Goal: Transaction & Acquisition: Purchase product/service

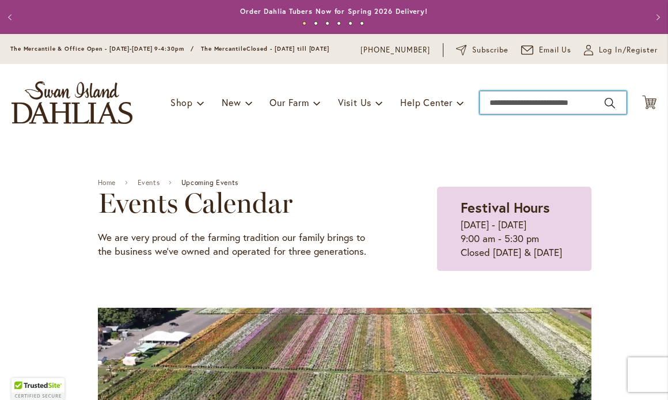
click at [492, 111] on input "Search" at bounding box center [553, 102] width 147 height 23
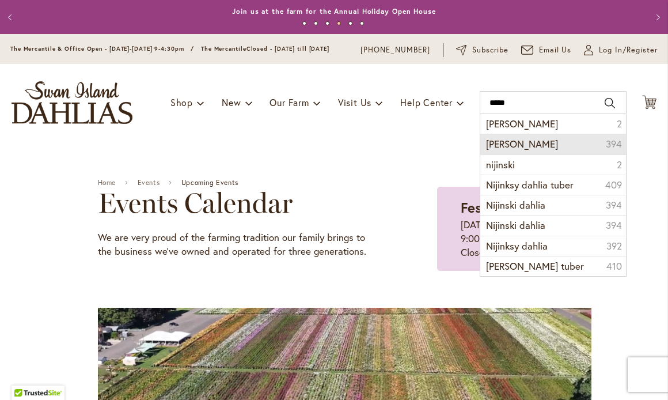
click at [553, 154] on li "nijinsky dahlia 394" at bounding box center [554, 144] width 146 height 20
type input "**********"
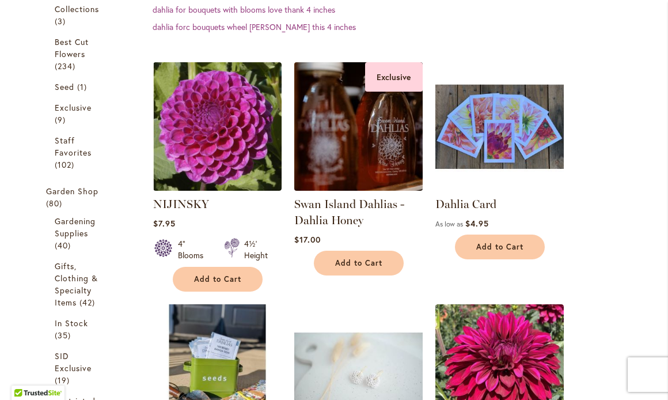
scroll to position [331, 0]
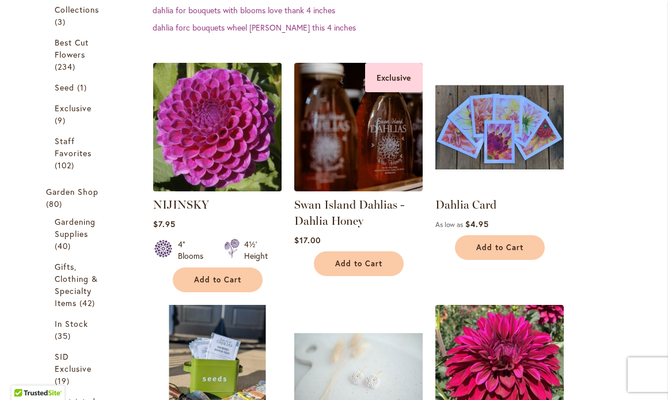
click at [226, 108] on img at bounding box center [217, 126] width 135 height 135
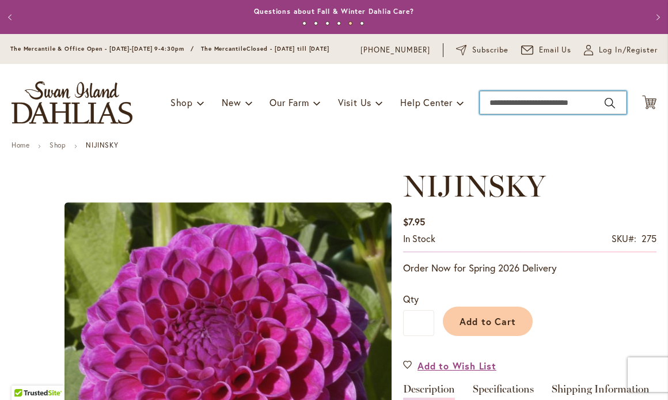
click at [492, 114] on input "Search" at bounding box center [553, 102] width 147 height 23
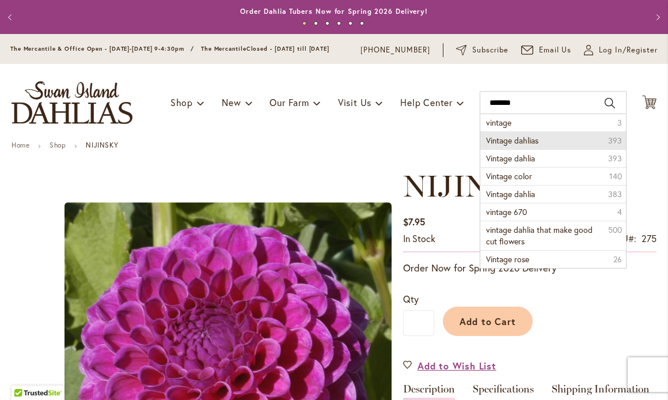
click at [531, 146] on span "Vintage dahlias" at bounding box center [512, 140] width 52 height 11
type input "**********"
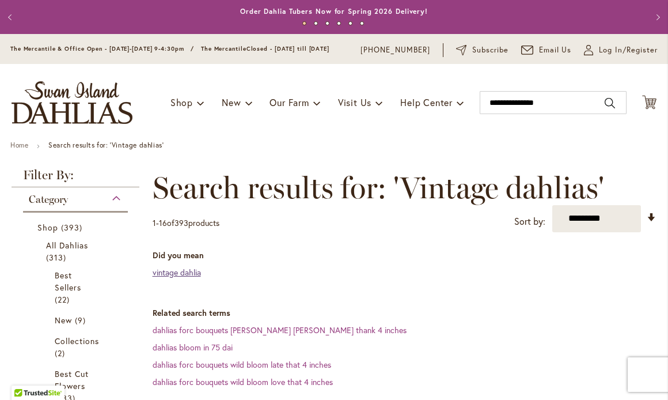
click at [189, 278] on link "vintage dahlia" at bounding box center [177, 272] width 48 height 11
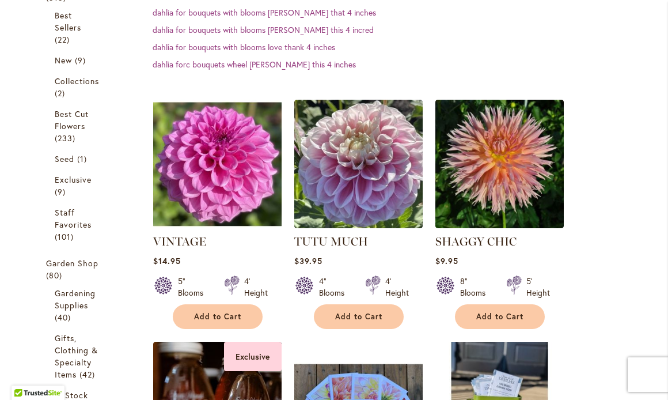
scroll to position [262, 0]
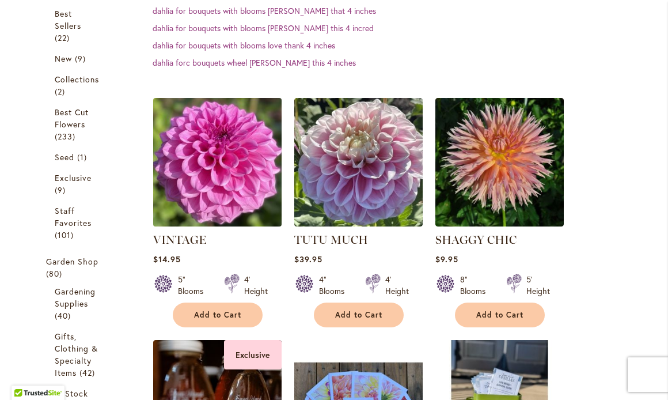
click at [220, 184] on img at bounding box center [217, 161] width 135 height 135
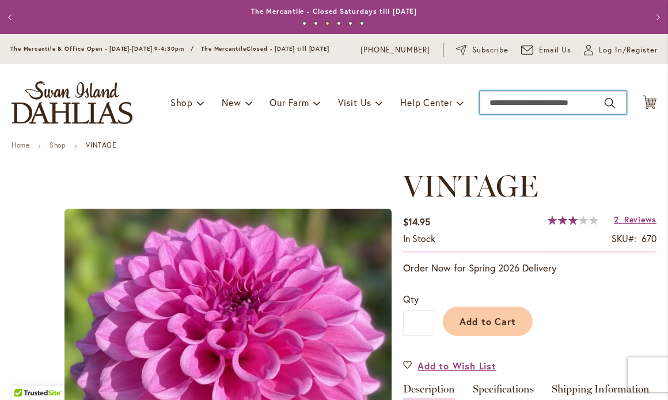
click at [490, 111] on input "Search" at bounding box center [553, 102] width 147 height 23
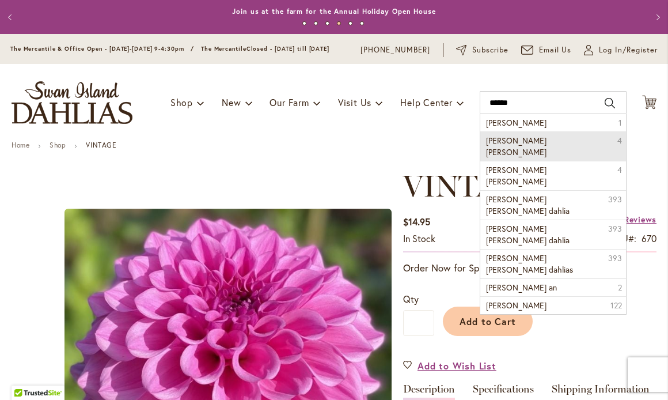
click at [530, 149] on li "[PERSON_NAME] [PERSON_NAME] 4" at bounding box center [554, 145] width 146 height 29
type input "**********"
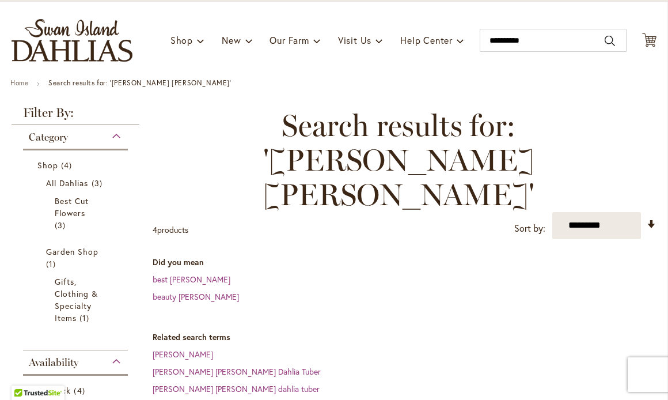
scroll to position [65, 0]
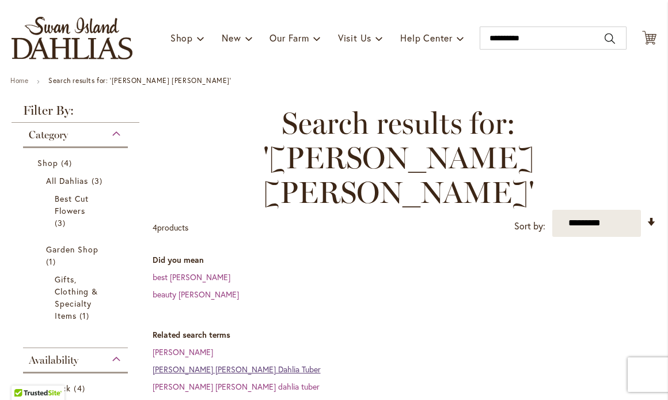
click at [203, 364] on link "betty ann Dahlia Tuber" at bounding box center [237, 369] width 168 height 11
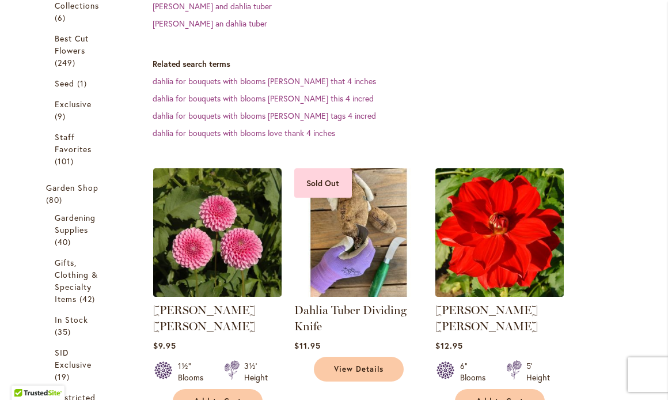
scroll to position [337, 0]
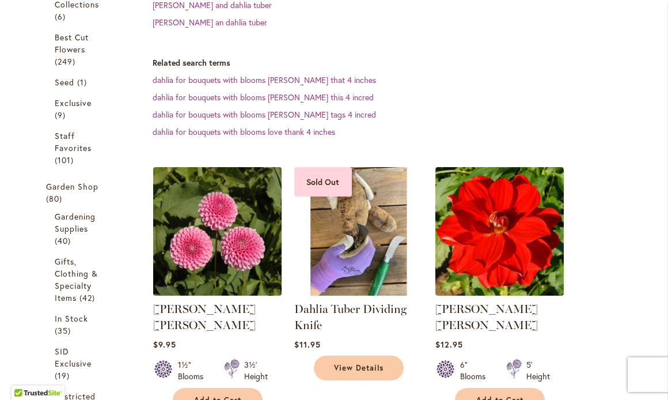
click at [240, 223] on img at bounding box center [217, 231] width 135 height 135
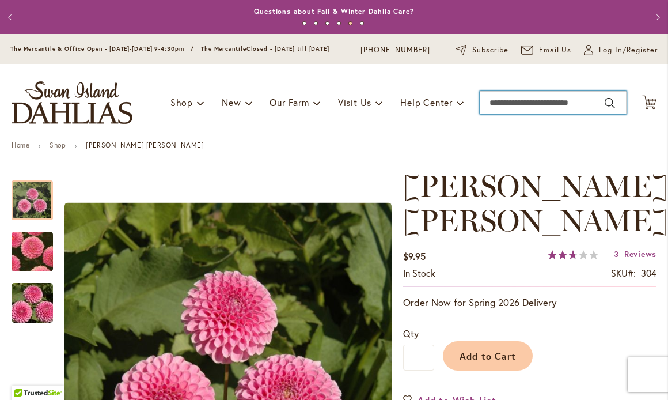
click at [492, 111] on input "Search" at bounding box center [553, 102] width 147 height 23
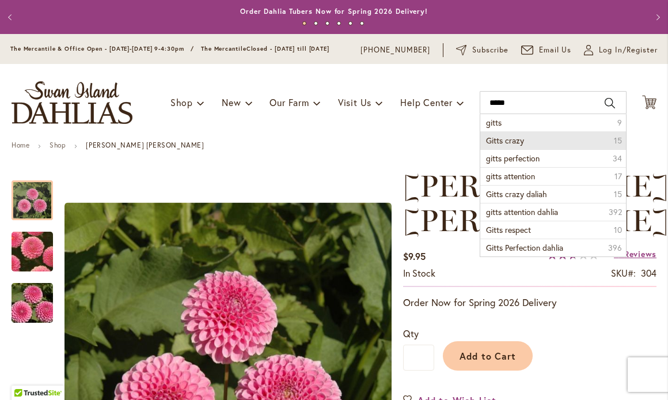
click at [521, 146] on span "Gitts crazy" at bounding box center [505, 140] width 38 height 11
type input "**********"
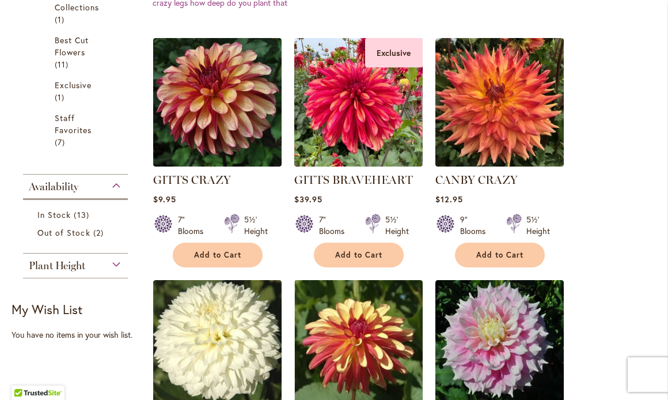
scroll to position [318, 0]
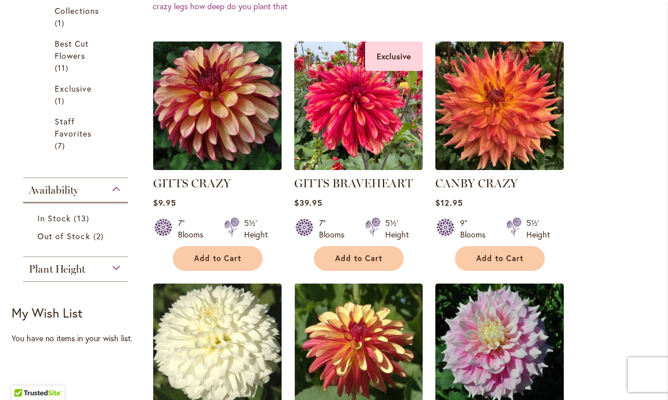
click at [232, 129] on img at bounding box center [217, 105] width 135 height 135
